Goal: Transaction & Acquisition: Download file/media

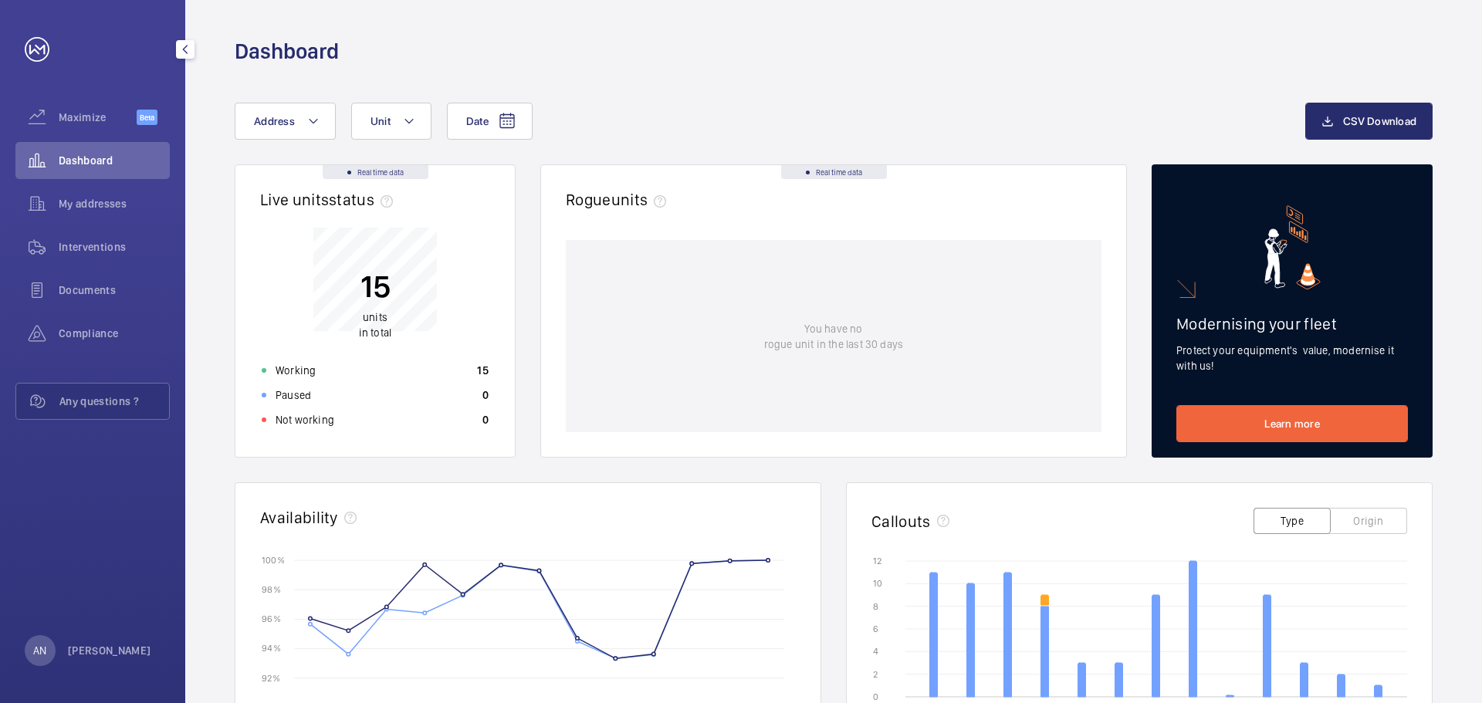
click at [69, 222] on div "My addresses" at bounding box center [92, 206] width 154 height 43
click at [72, 238] on div "Interventions" at bounding box center [92, 246] width 154 height 37
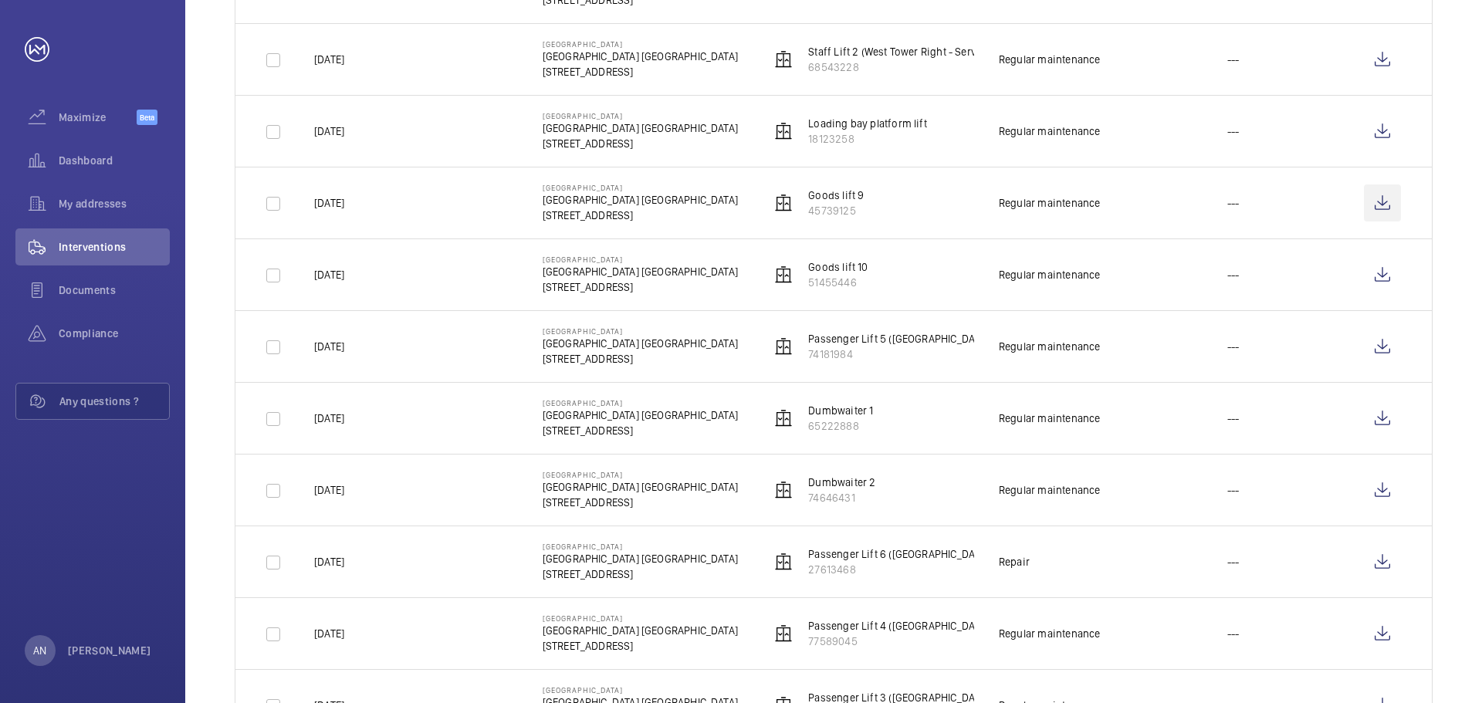
scroll to position [849, 0]
click at [1380, 202] on wm-front-icon-button at bounding box center [1381, 202] width 37 height 37
click at [1373, 279] on wm-front-icon-button at bounding box center [1381, 274] width 37 height 37
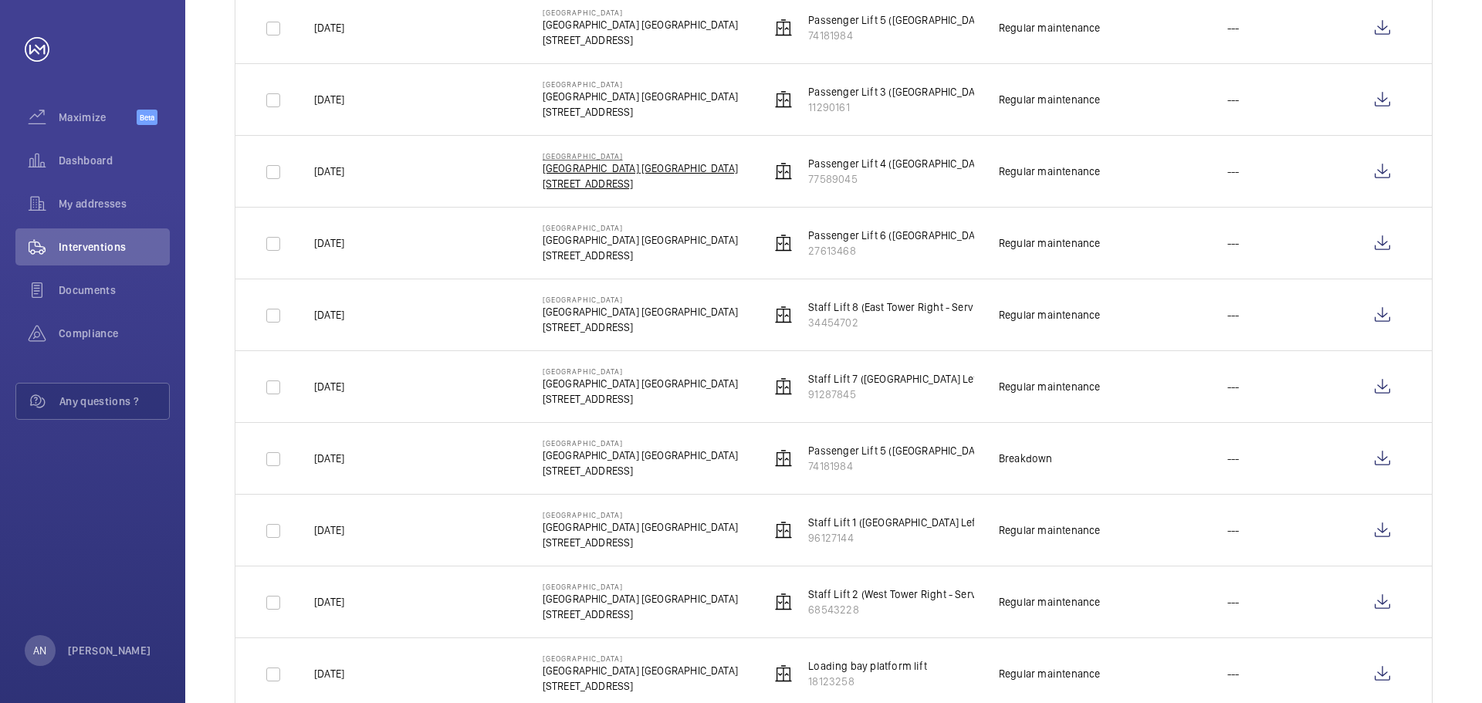
scroll to position [309, 0]
